Goal: Information Seeking & Learning: Learn about a topic

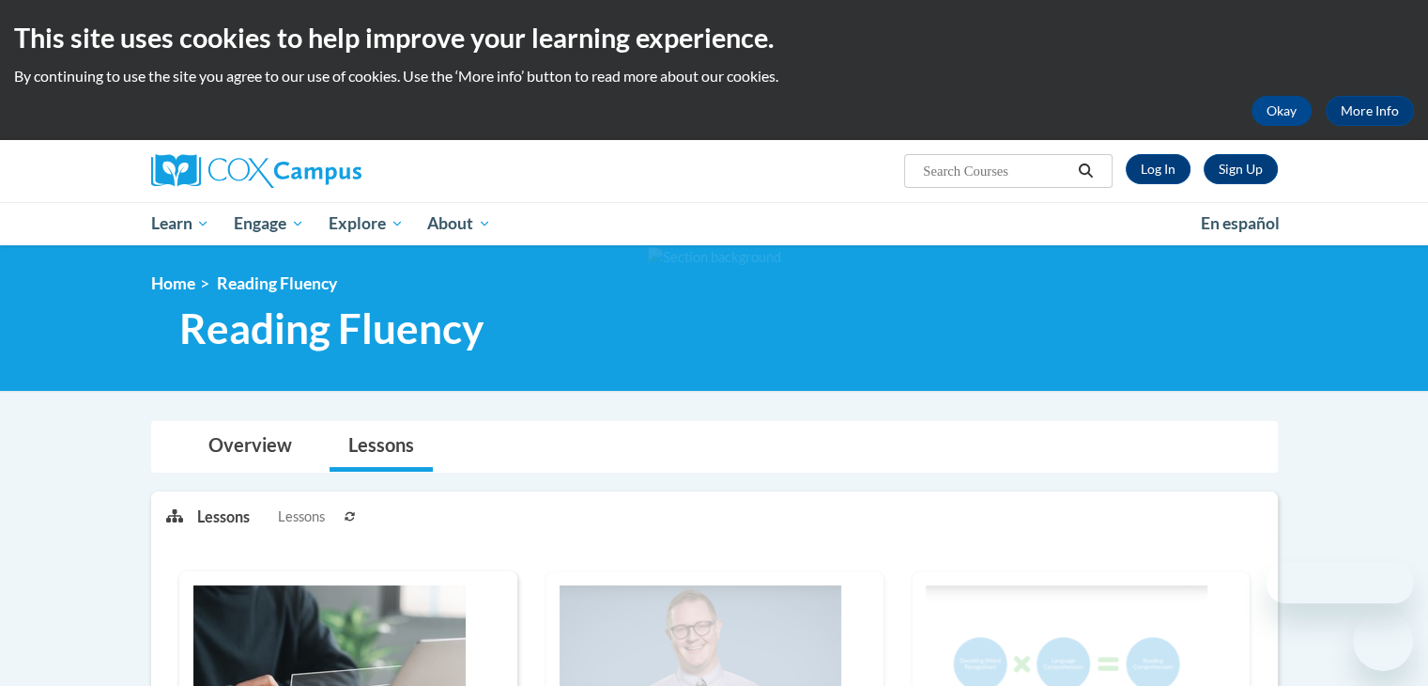
click at [1171, 159] on link "Log In" at bounding box center [1158, 169] width 65 height 30
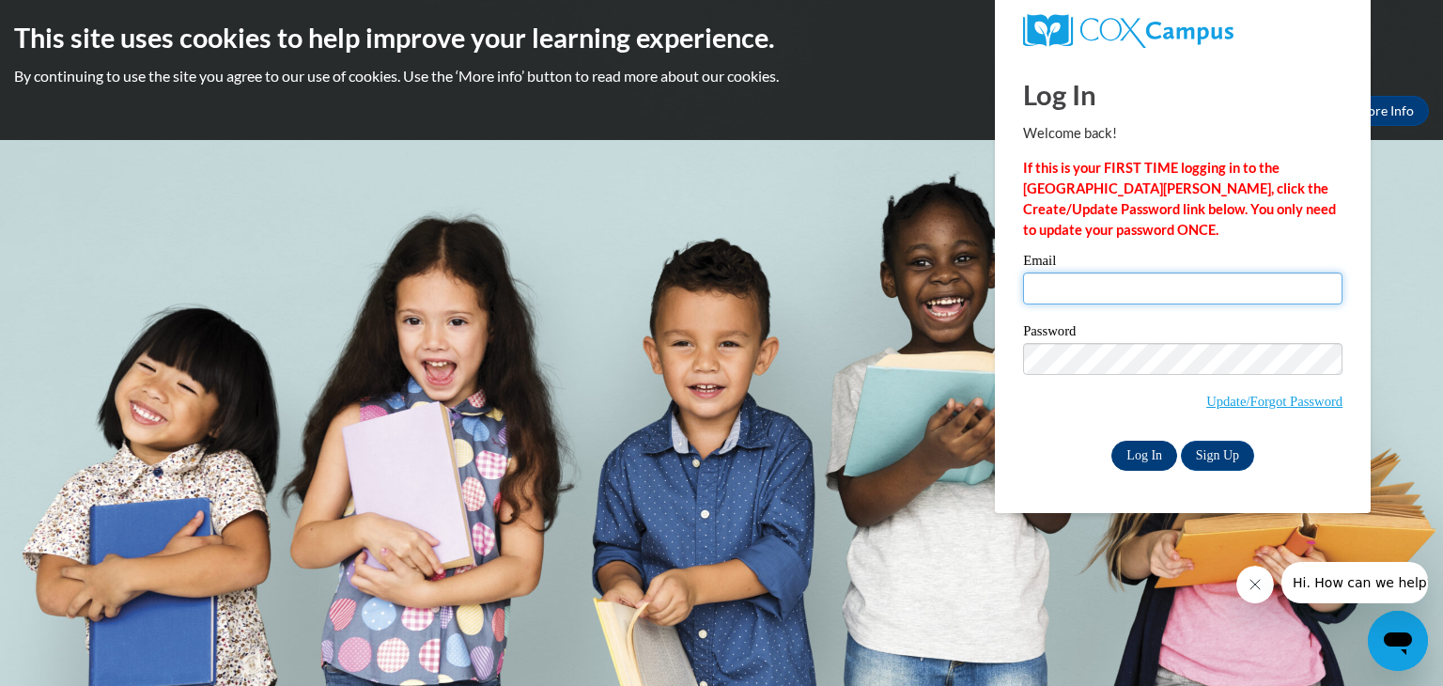
type input "saltzmre@wauwatosa.k12.wi.us"
click at [1151, 454] on input "Log In" at bounding box center [1144, 455] width 66 height 30
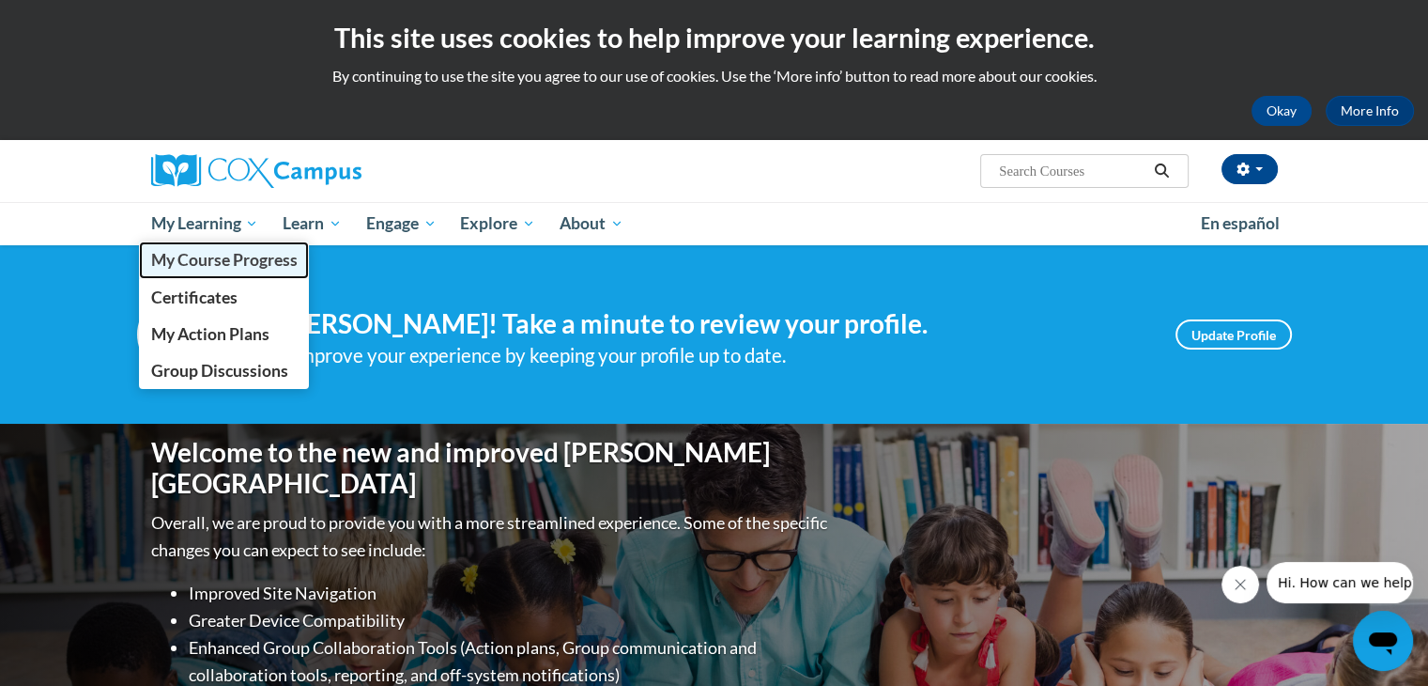
click at [213, 264] on span "My Course Progress" at bounding box center [223, 260] width 147 height 20
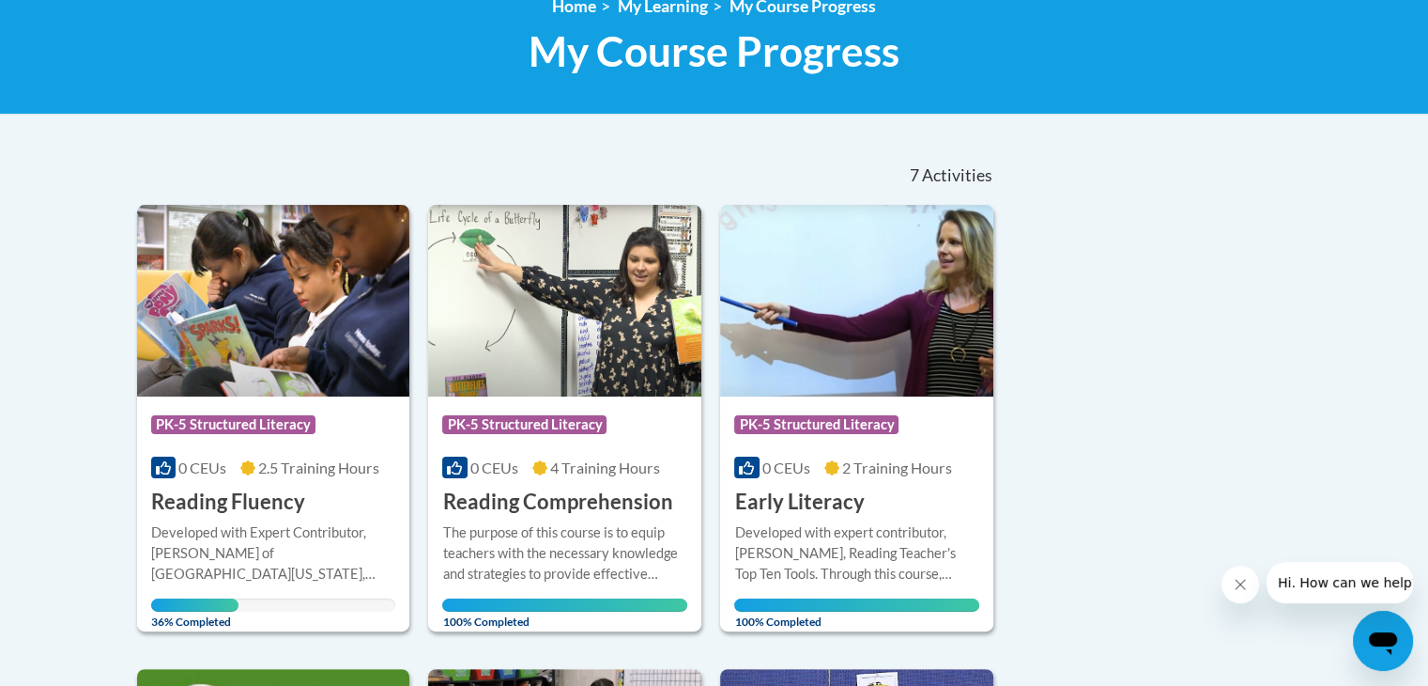
scroll to position [278, 0]
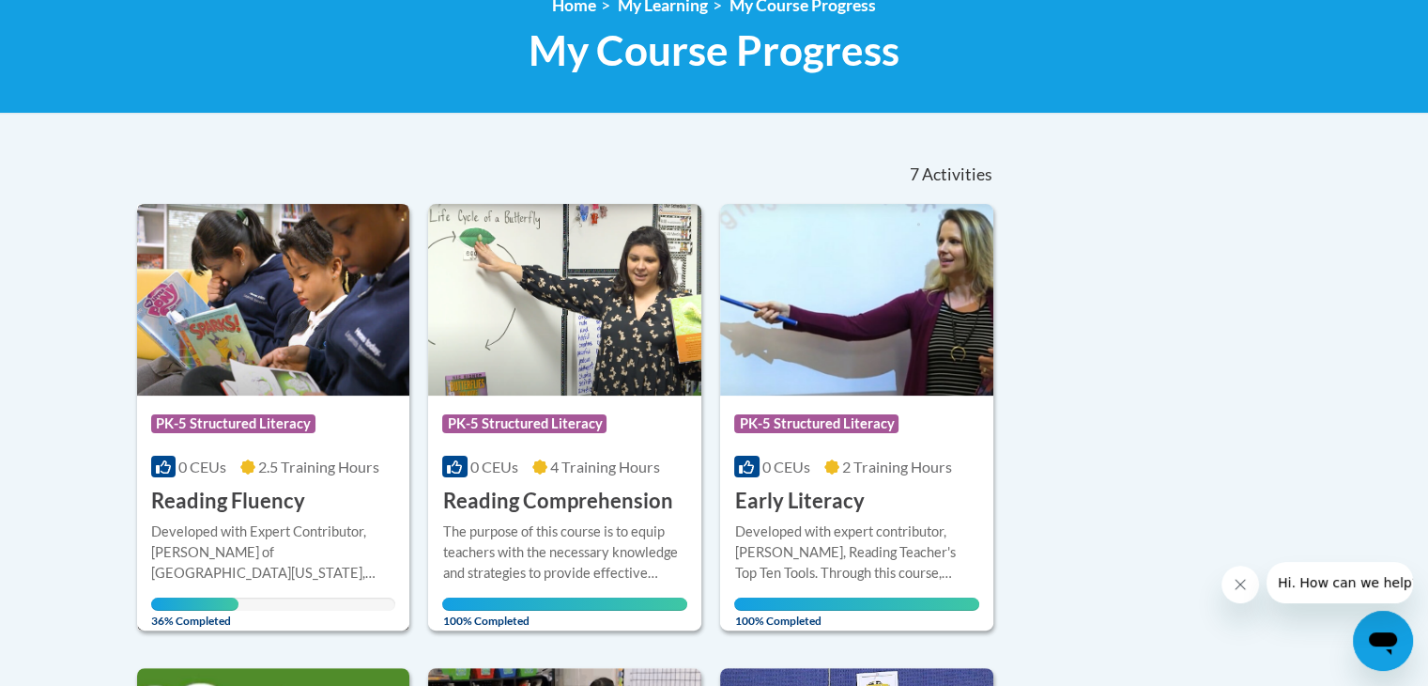
click at [181, 293] on img at bounding box center [273, 300] width 273 height 192
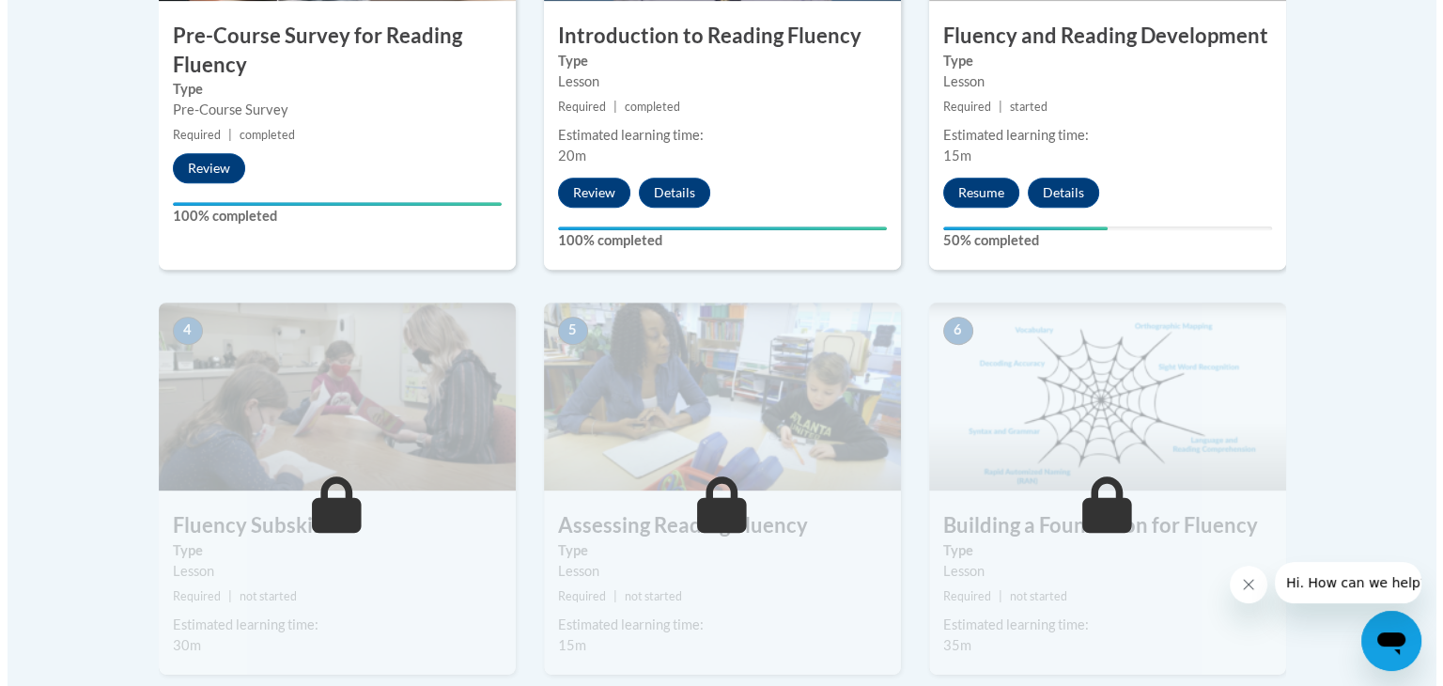
scroll to position [734, 0]
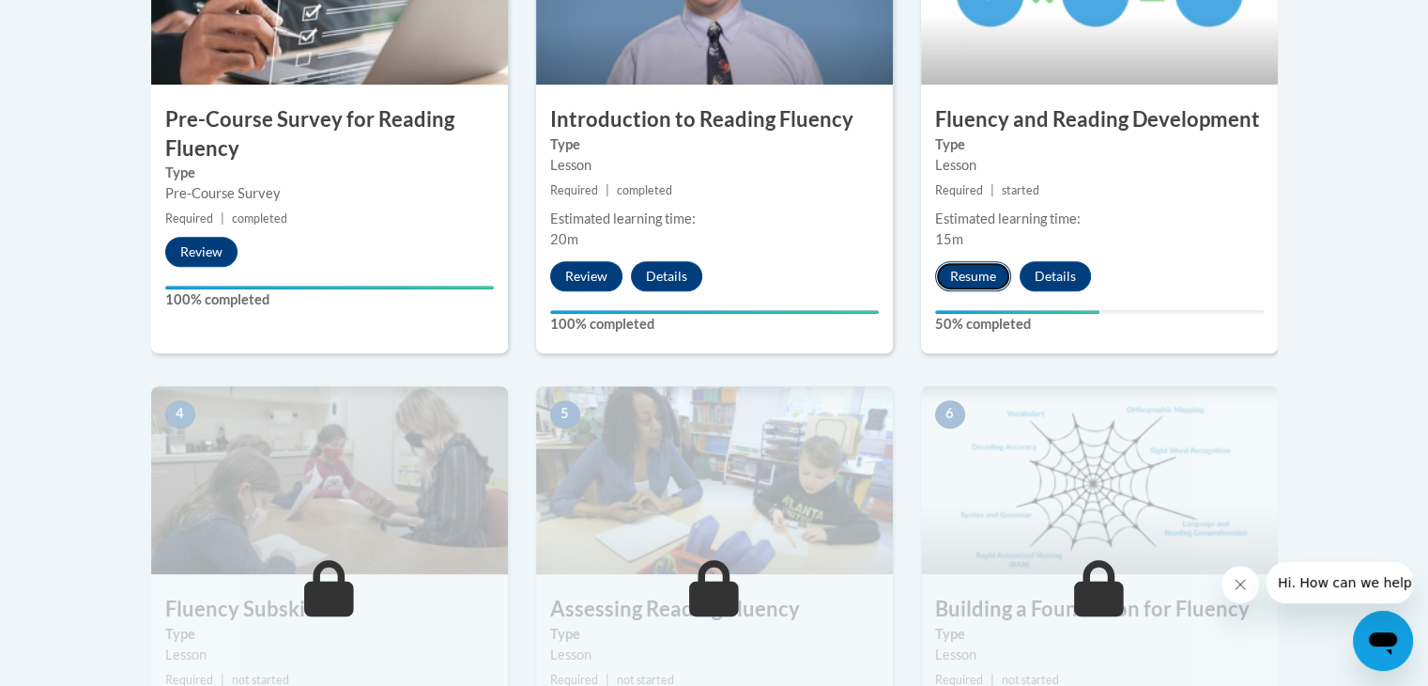
click at [958, 282] on button "Resume" at bounding box center [973, 276] width 76 height 30
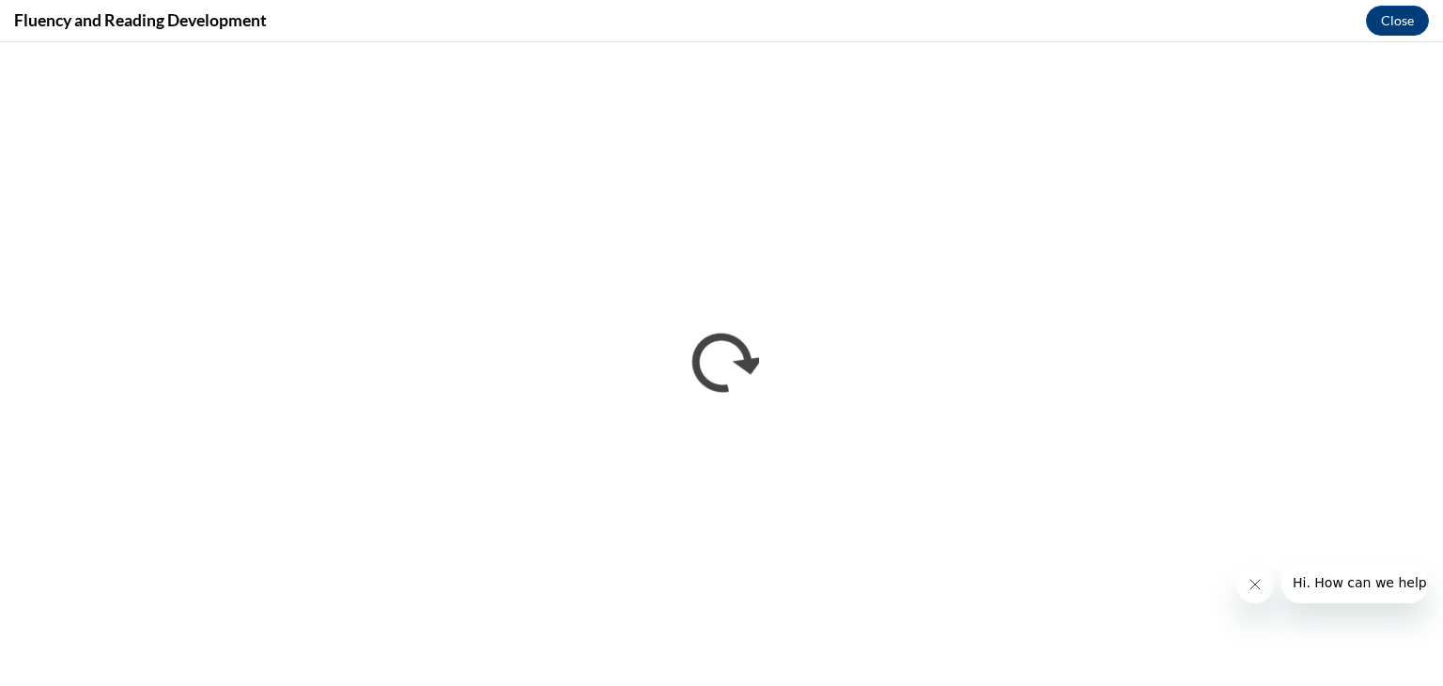
scroll to position [0, 0]
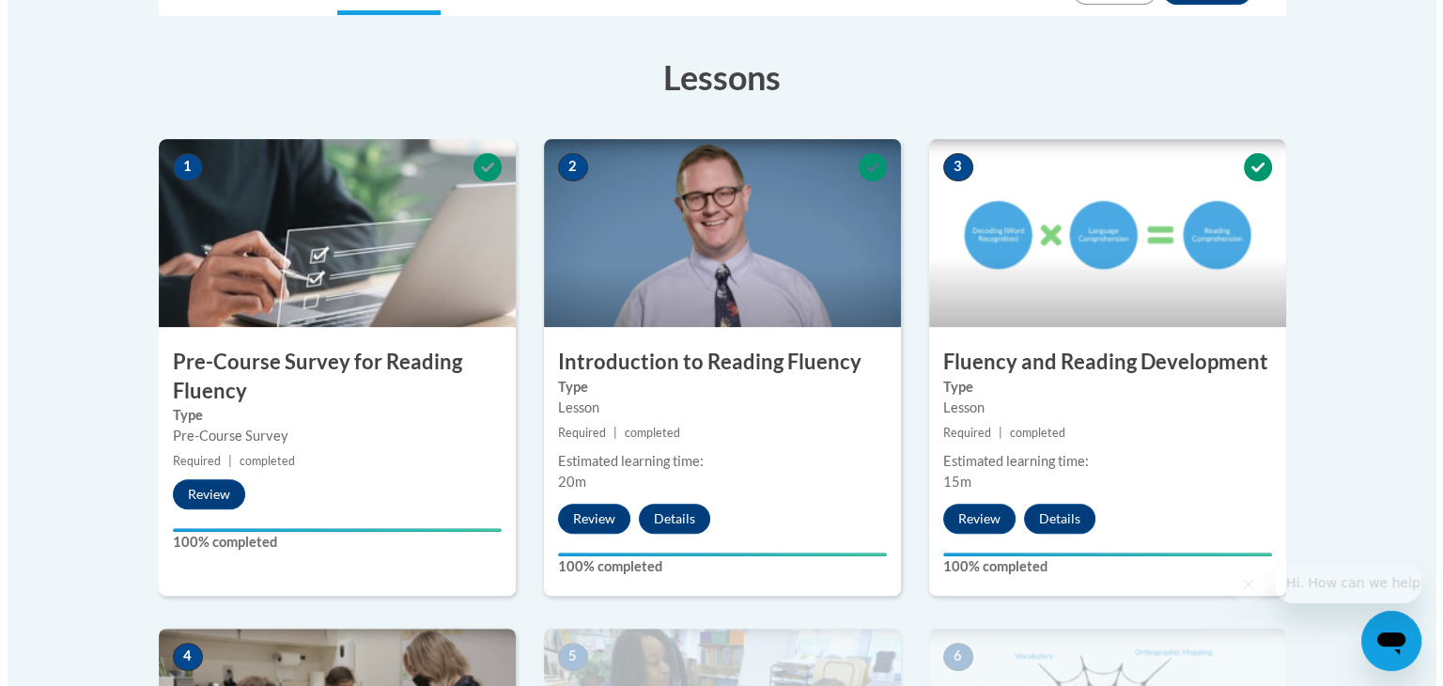
scroll to position [898, 0]
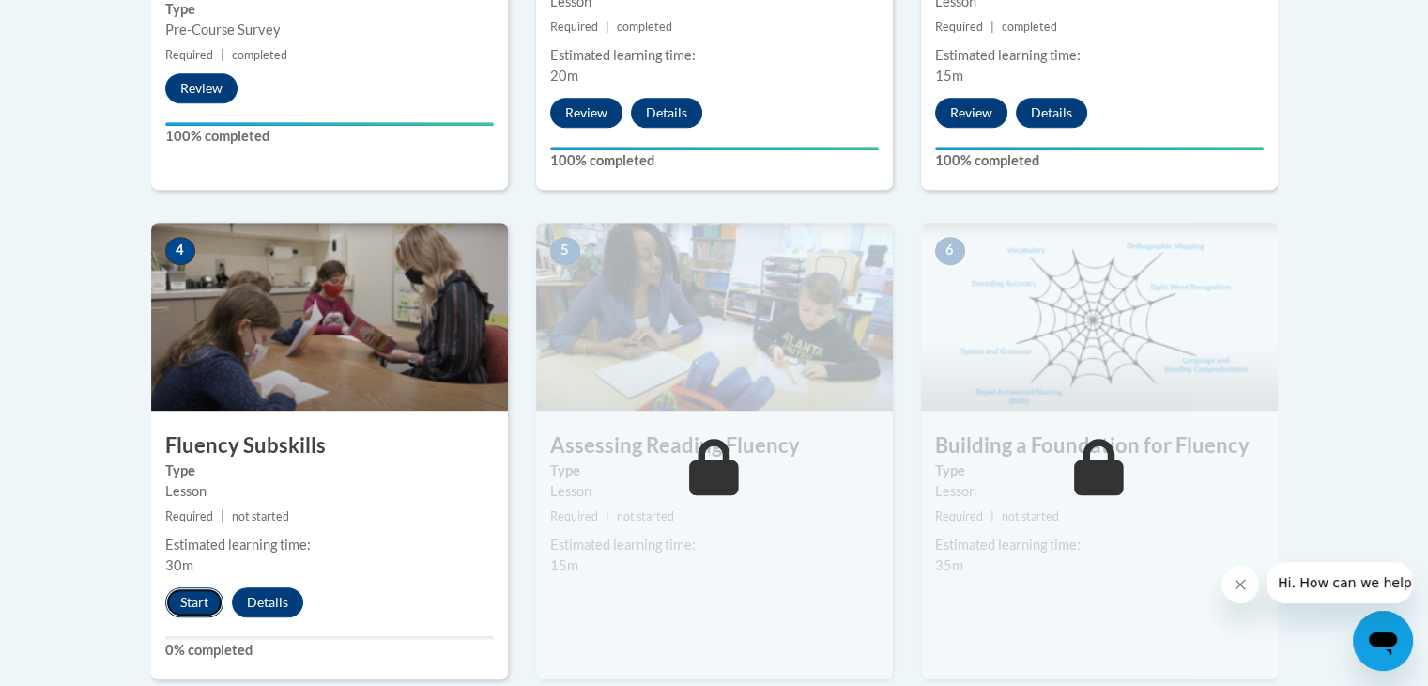
click at [193, 604] on button "Start" at bounding box center [194, 602] width 58 height 30
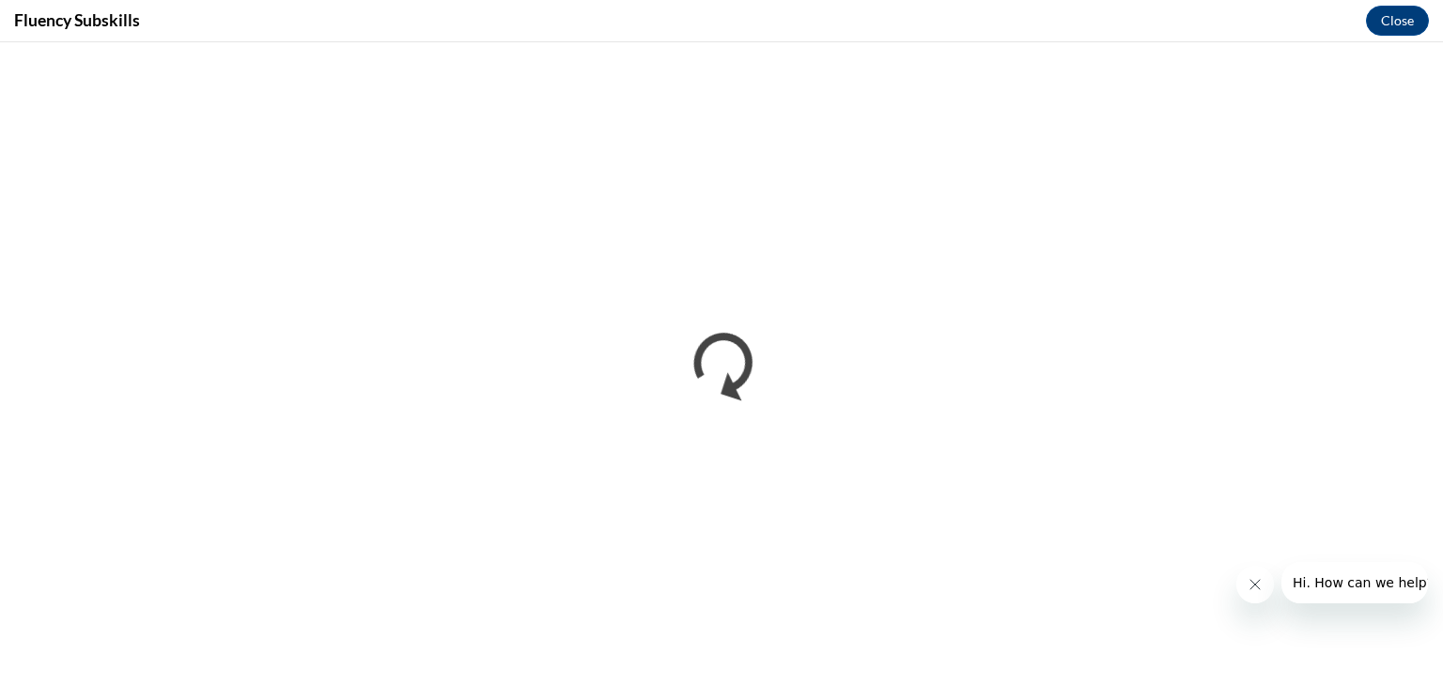
scroll to position [0, 0]
